Goal: Check status: Check status

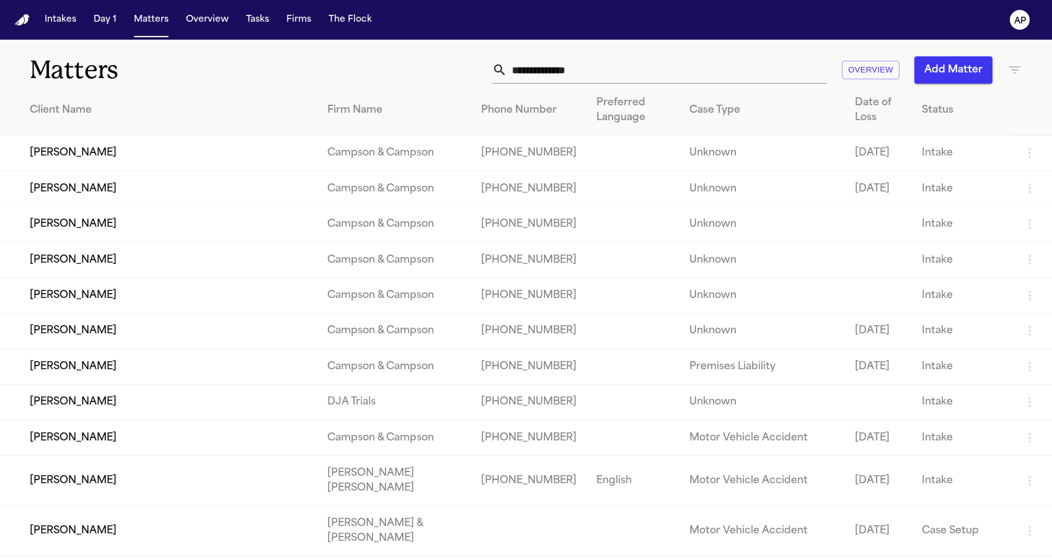
click at [1011, 14] on icon "AP" at bounding box center [1020, 20] width 20 height 20
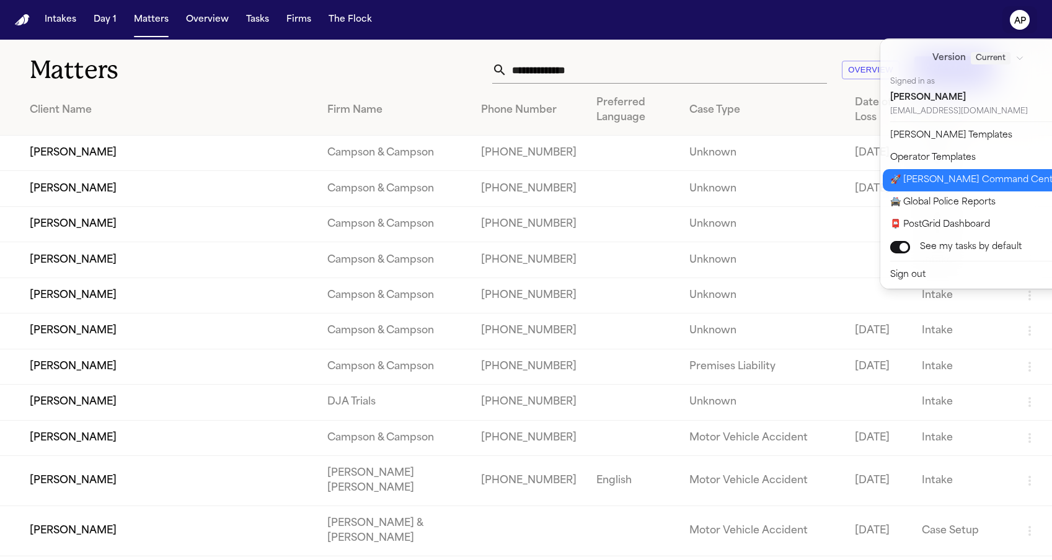
click at [948, 175] on button "🚀 [PERSON_NAME] Command Center" at bounding box center [986, 180] width 206 height 22
select select "**"
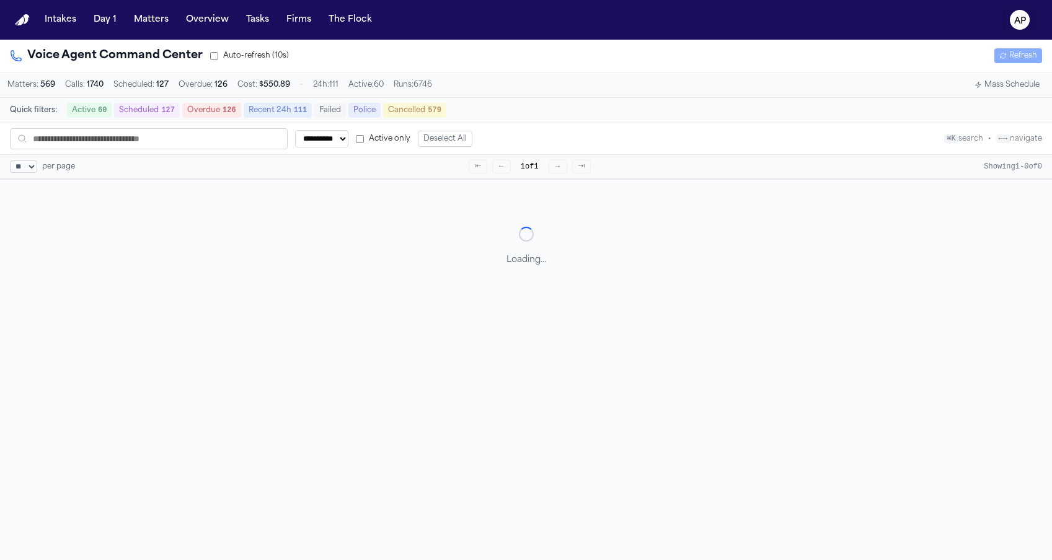
click at [1012, 14] on icon "AP" at bounding box center [1020, 20] width 20 height 20
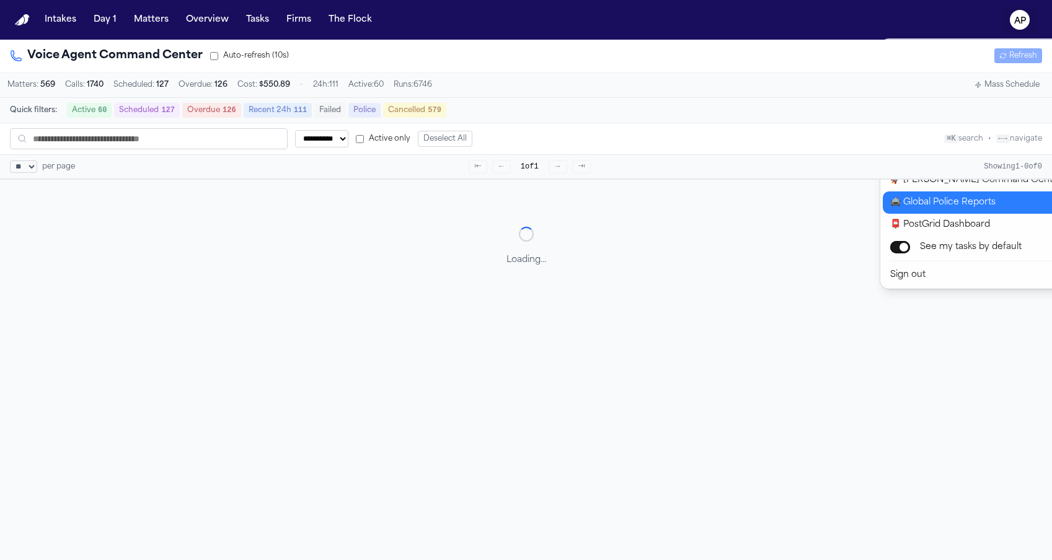
click at [925, 205] on button "🚔 Global Police Reports" at bounding box center [986, 203] width 206 height 22
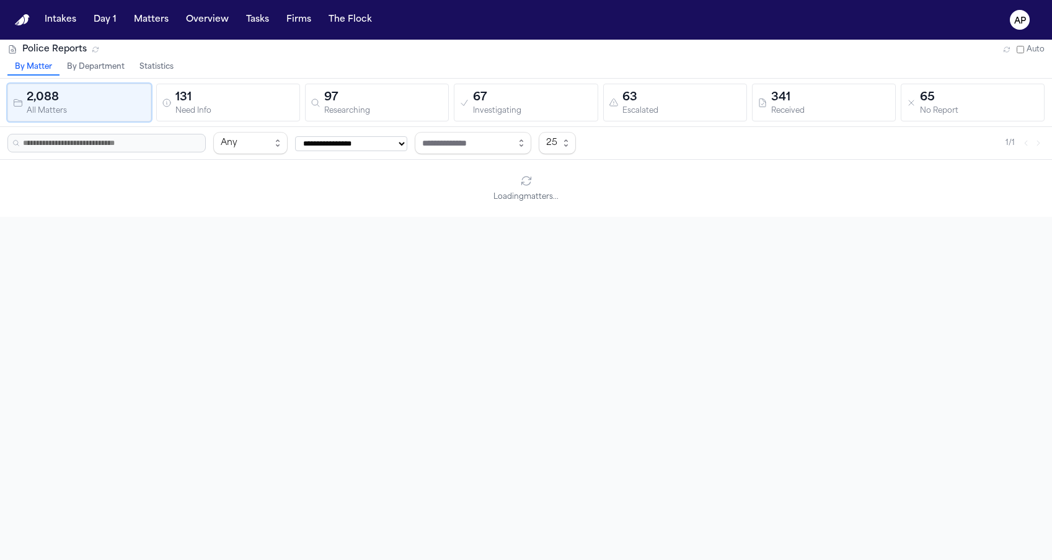
click at [154, 71] on button "Statistics" at bounding box center [156, 68] width 49 height 16
